Goal: Use online tool/utility: Utilize a website feature to perform a specific function

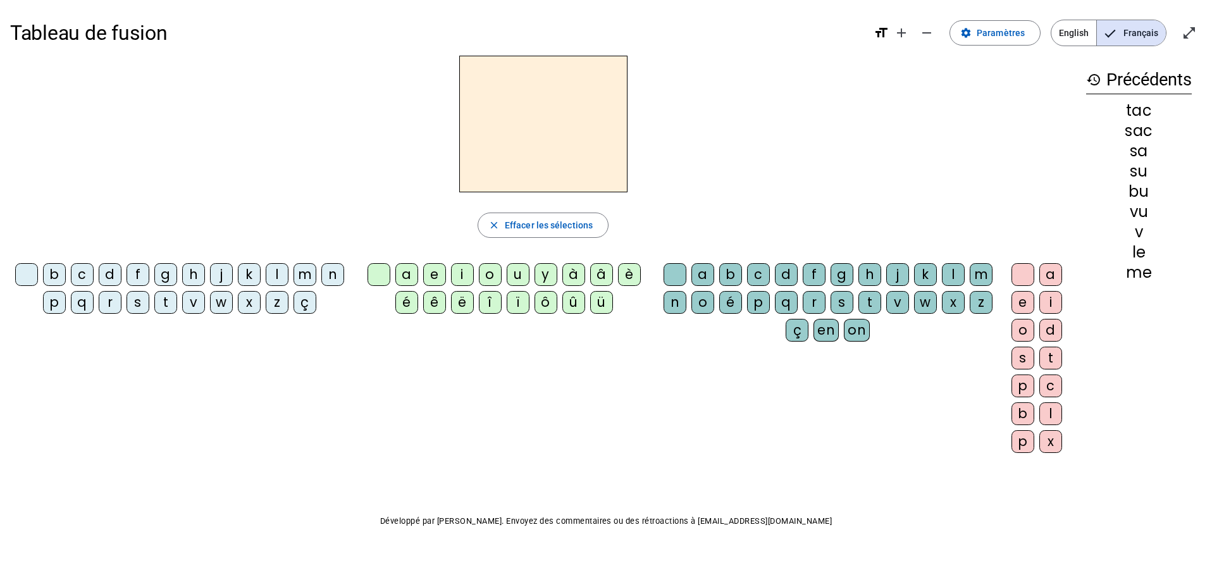
click at [121, 304] on div "r" at bounding box center [110, 302] width 23 height 23
click at [463, 269] on div "i" at bounding box center [462, 274] width 23 height 23
click at [321, 286] on div "n" at bounding box center [332, 274] width 23 height 23
click at [149, 305] on div "s" at bounding box center [137, 302] width 23 height 23
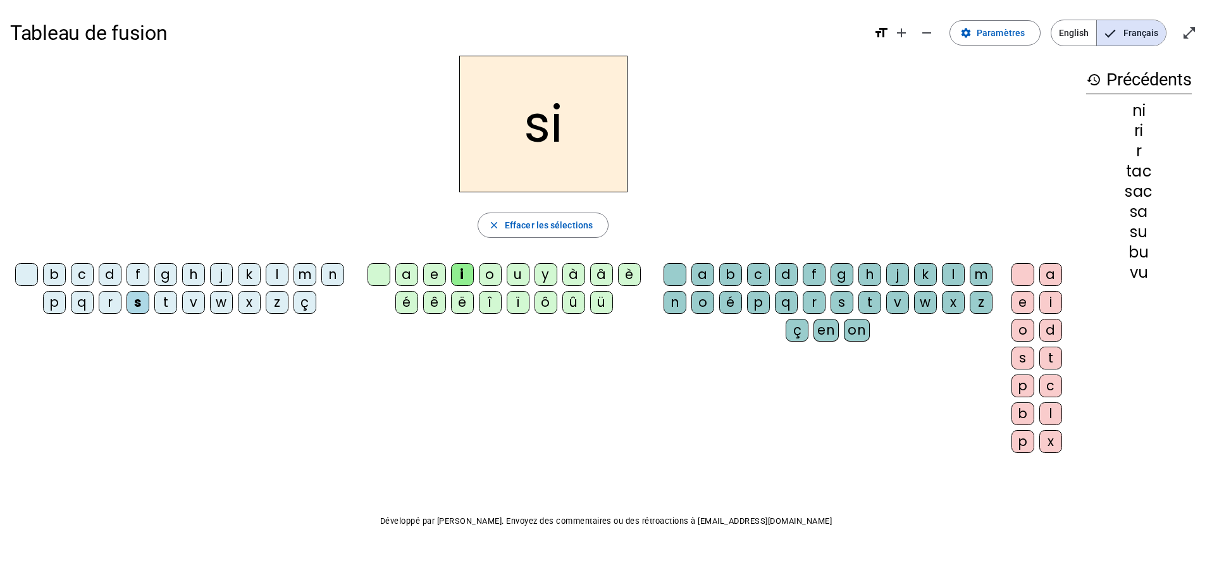
click at [519, 273] on div "u" at bounding box center [517, 274] width 23 height 23
click at [205, 303] on div "v" at bounding box center [193, 302] width 23 height 23
click at [121, 275] on div "d" at bounding box center [110, 274] width 23 height 23
click at [177, 304] on div "t" at bounding box center [165, 302] width 23 height 23
click at [434, 277] on div "e" at bounding box center [434, 274] width 23 height 23
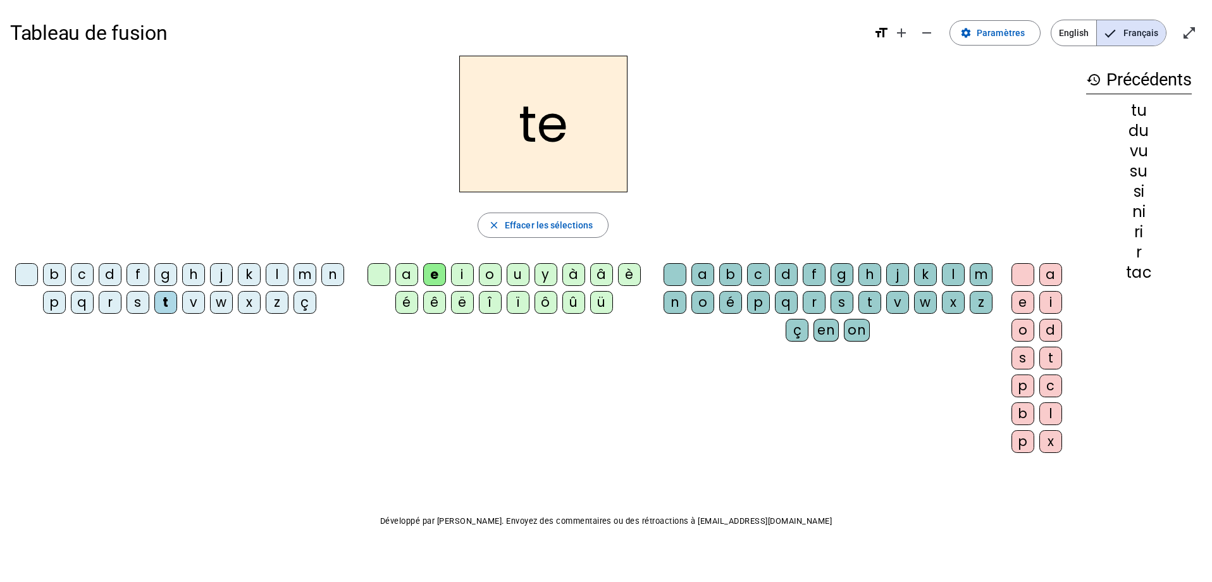
click at [233, 283] on div "j" at bounding box center [221, 274] width 23 height 23
click at [149, 309] on div "s" at bounding box center [137, 302] width 23 height 23
click at [316, 278] on div "m" at bounding box center [304, 274] width 23 height 23
click at [408, 271] on div "a" at bounding box center [406, 274] width 23 height 23
click at [177, 298] on div "t" at bounding box center [165, 302] width 23 height 23
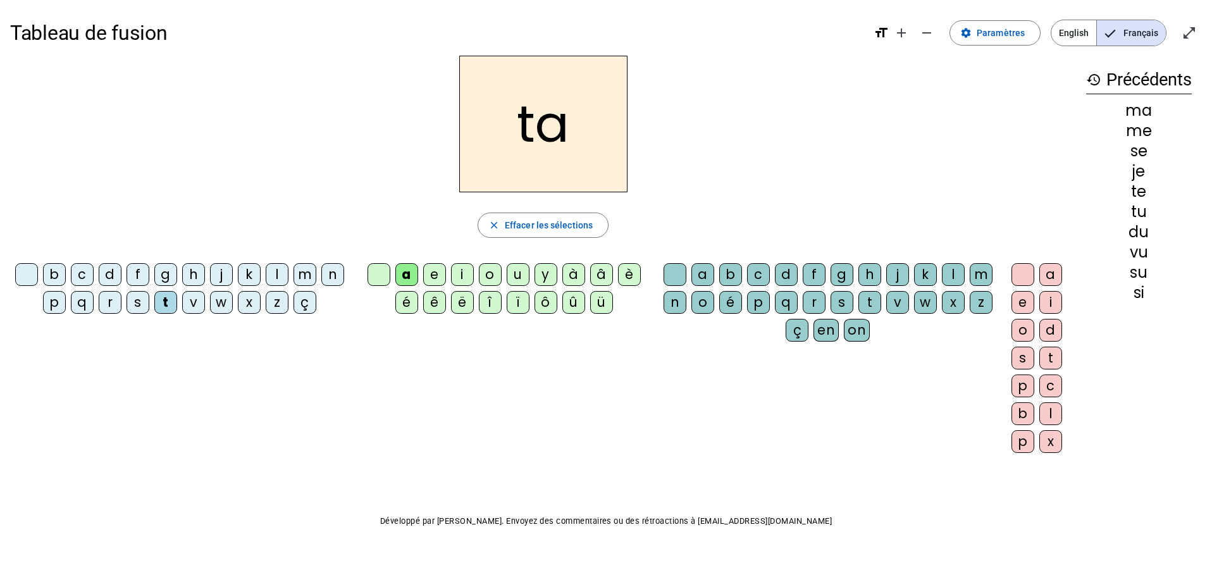
click at [149, 308] on div "s" at bounding box center [137, 302] width 23 height 23
click at [768, 269] on div "c" at bounding box center [758, 274] width 23 height 23
click at [288, 269] on div "l" at bounding box center [277, 274] width 23 height 23
click at [177, 307] on div "t" at bounding box center [165, 302] width 23 height 23
